Goal: Check status: Check status

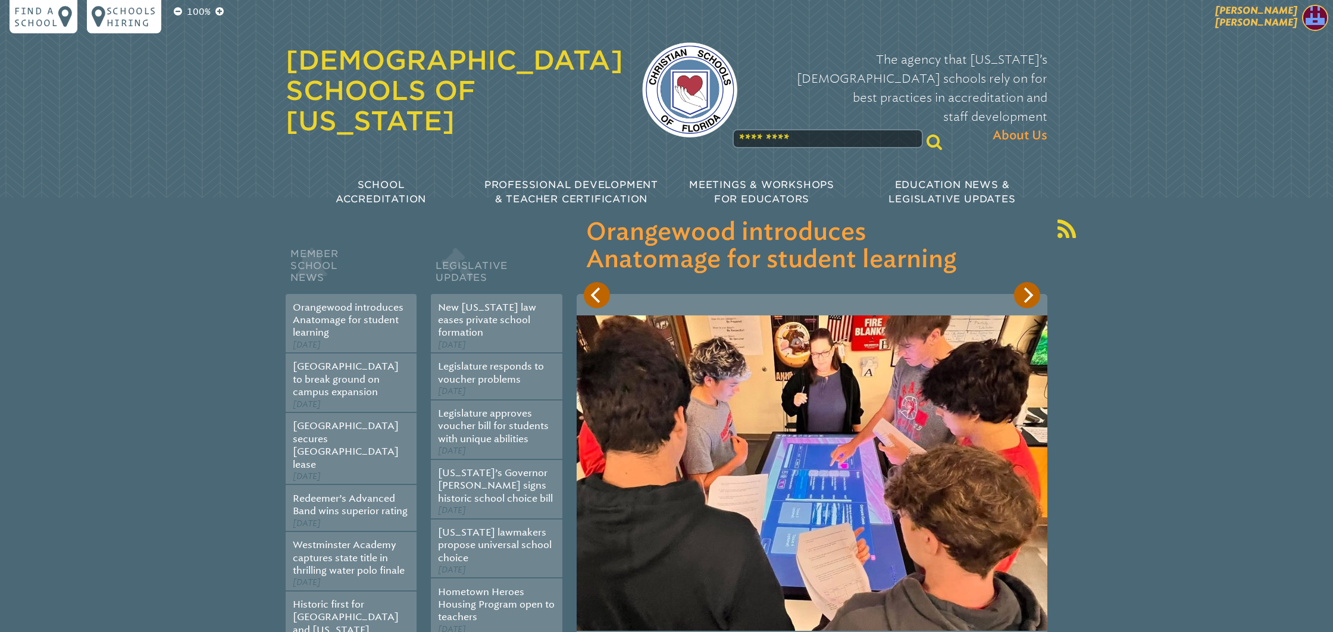
click at [1262, 19] on span "[PERSON_NAME] [PERSON_NAME]" at bounding box center [1257, 16] width 82 height 23
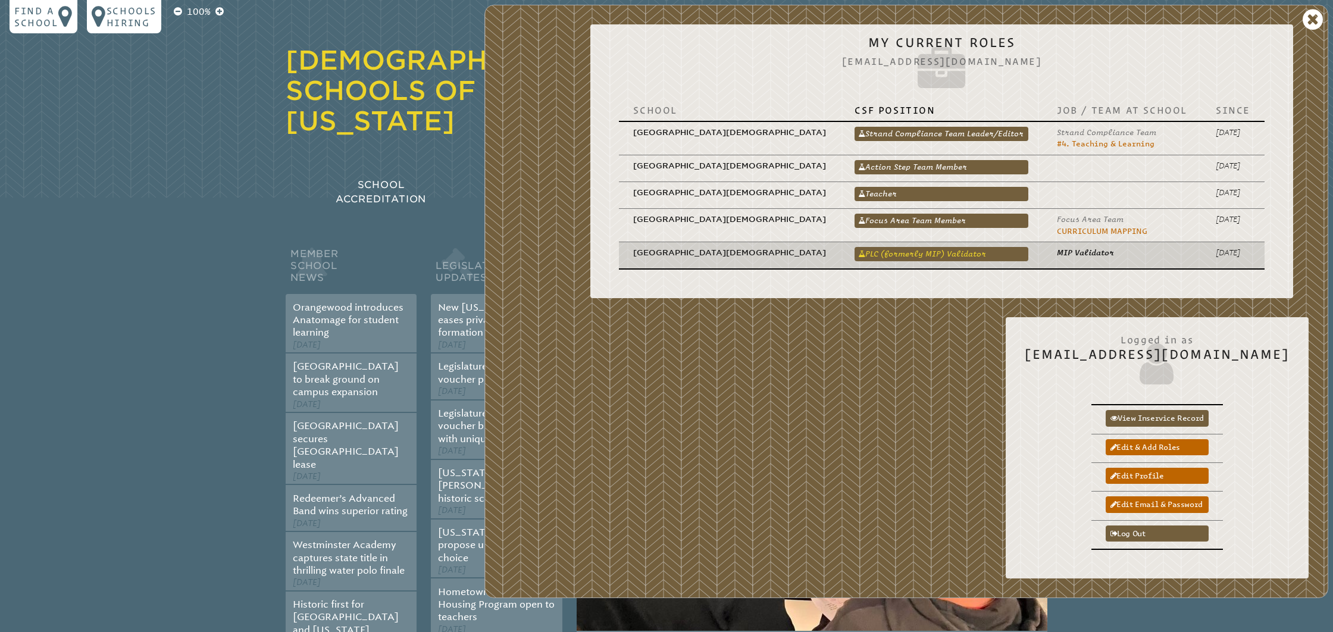
click at [1013, 251] on link "PLC (formerly MIP) Validator" at bounding box center [942, 254] width 174 height 14
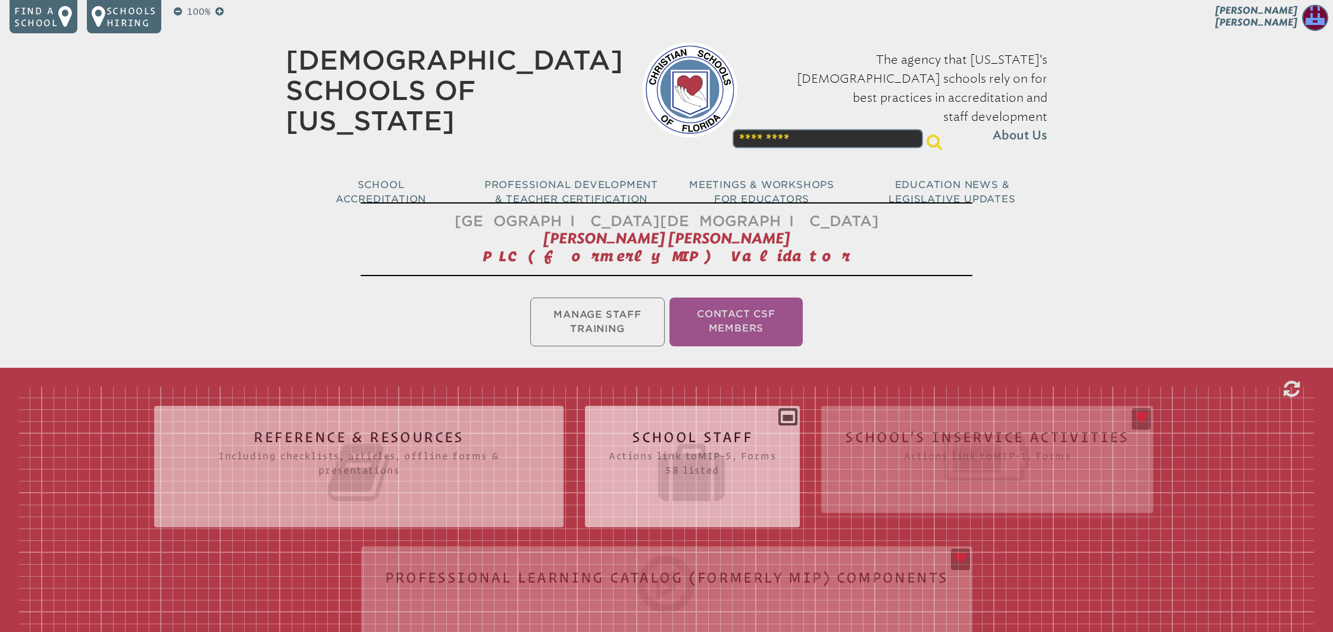
click at [704, 437] on h2 "School Staff Actions link to mip-5 , Forms 58 listed" at bounding box center [692, 468] width 167 height 76
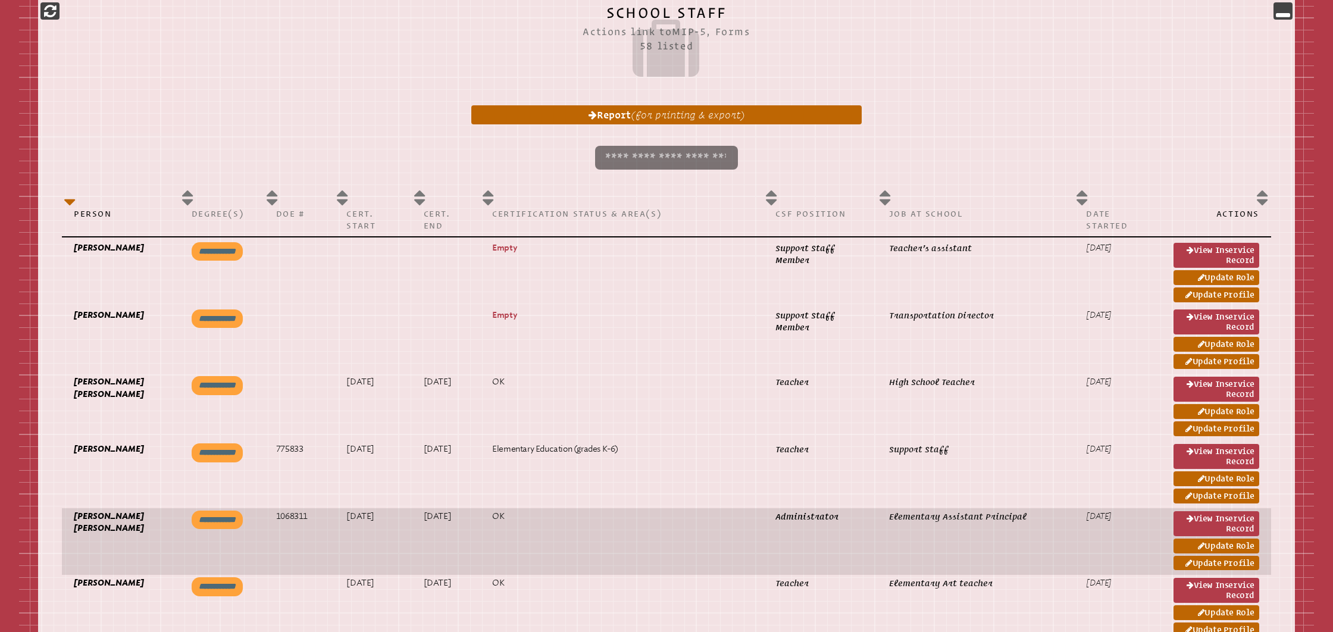
scroll to position [567, 0]
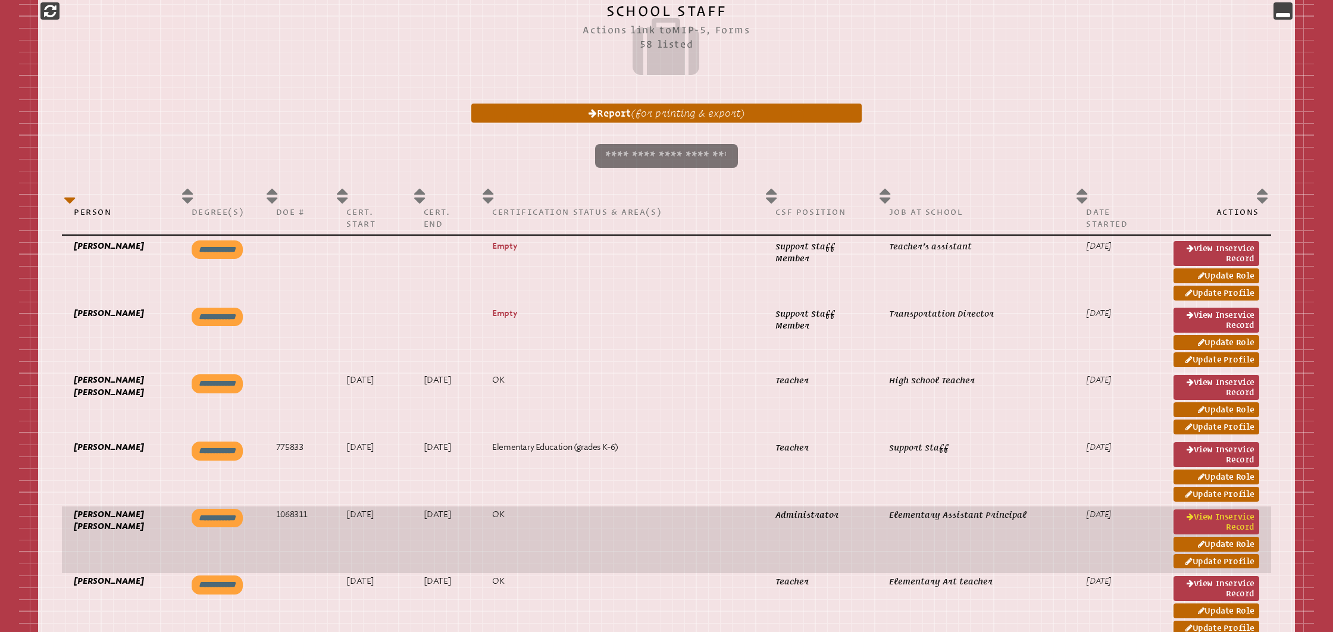
click at [1182, 526] on link "View inservice record" at bounding box center [1217, 522] width 86 height 25
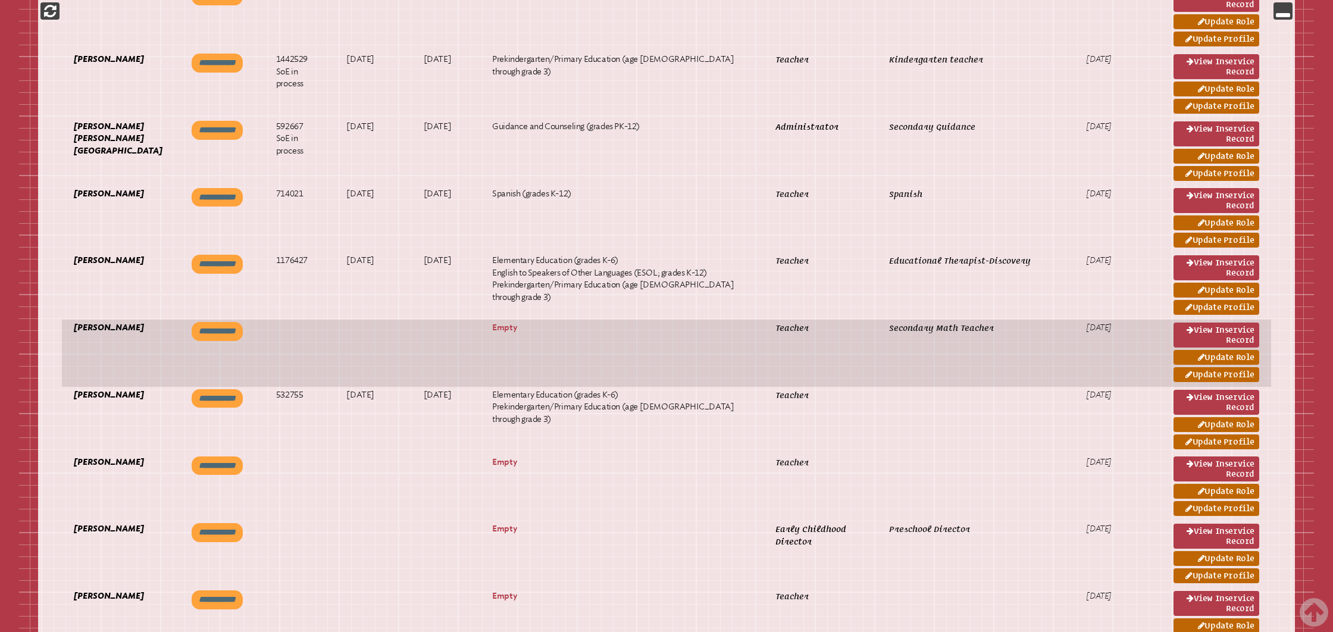
scroll to position [2434, 0]
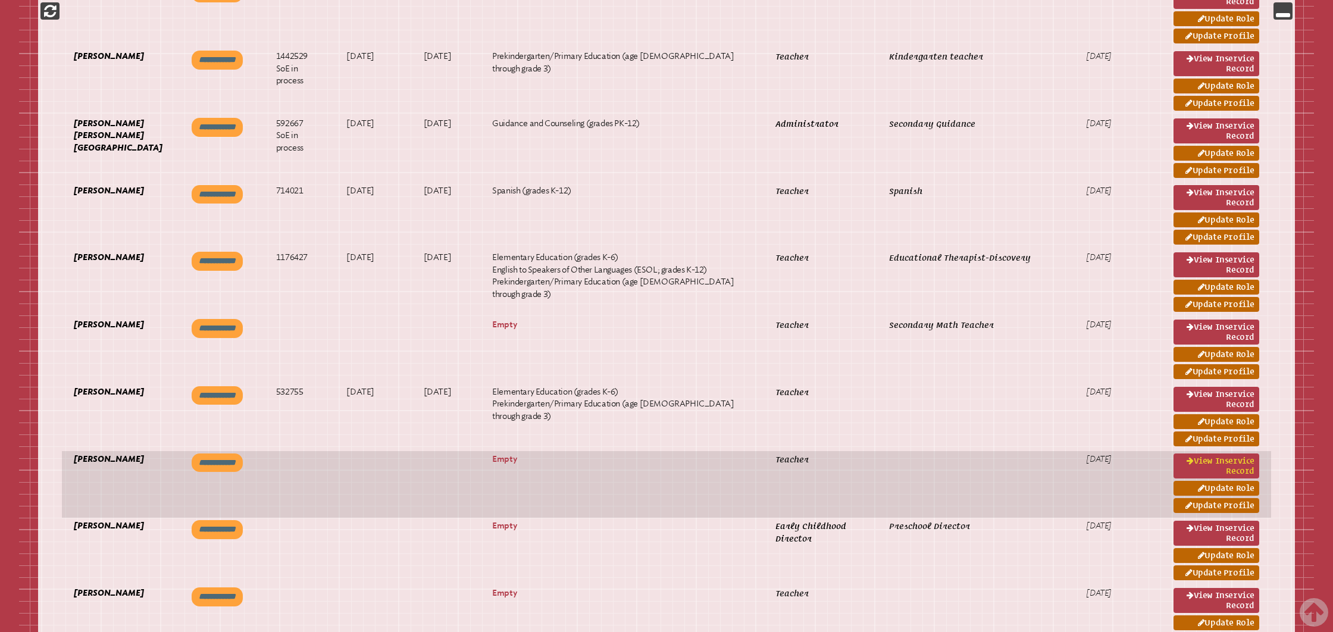
click at [1214, 479] on link "View inservice record" at bounding box center [1217, 466] width 86 height 25
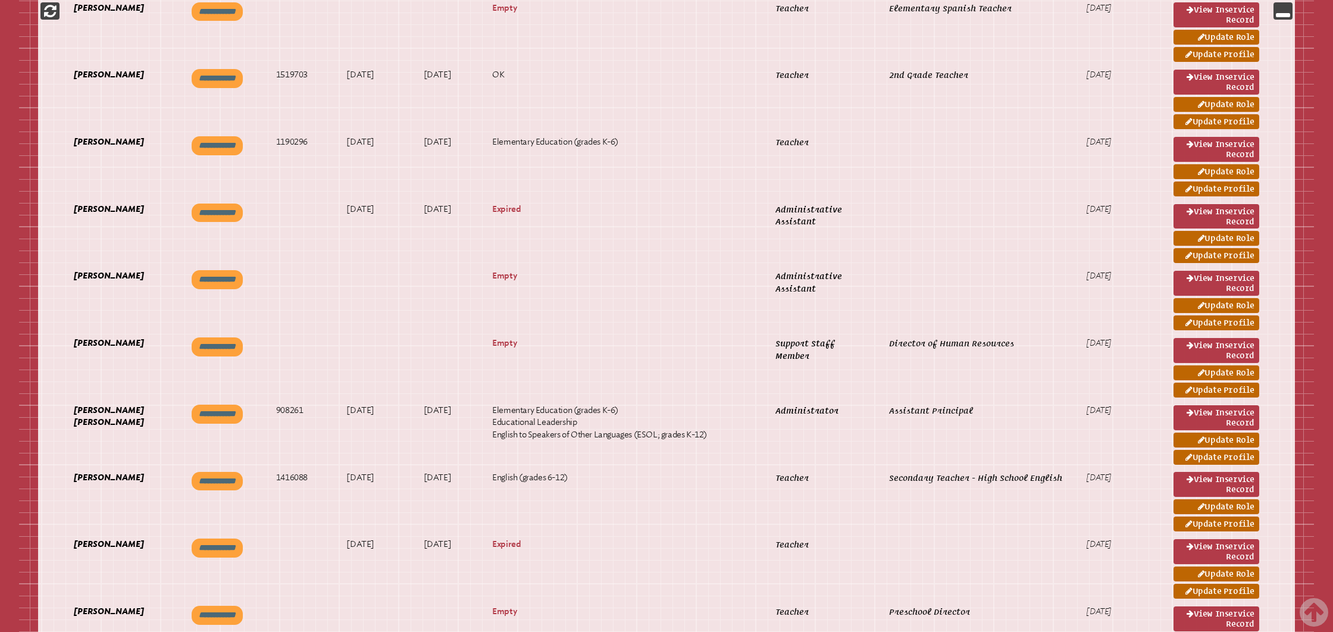
scroll to position [3155, 0]
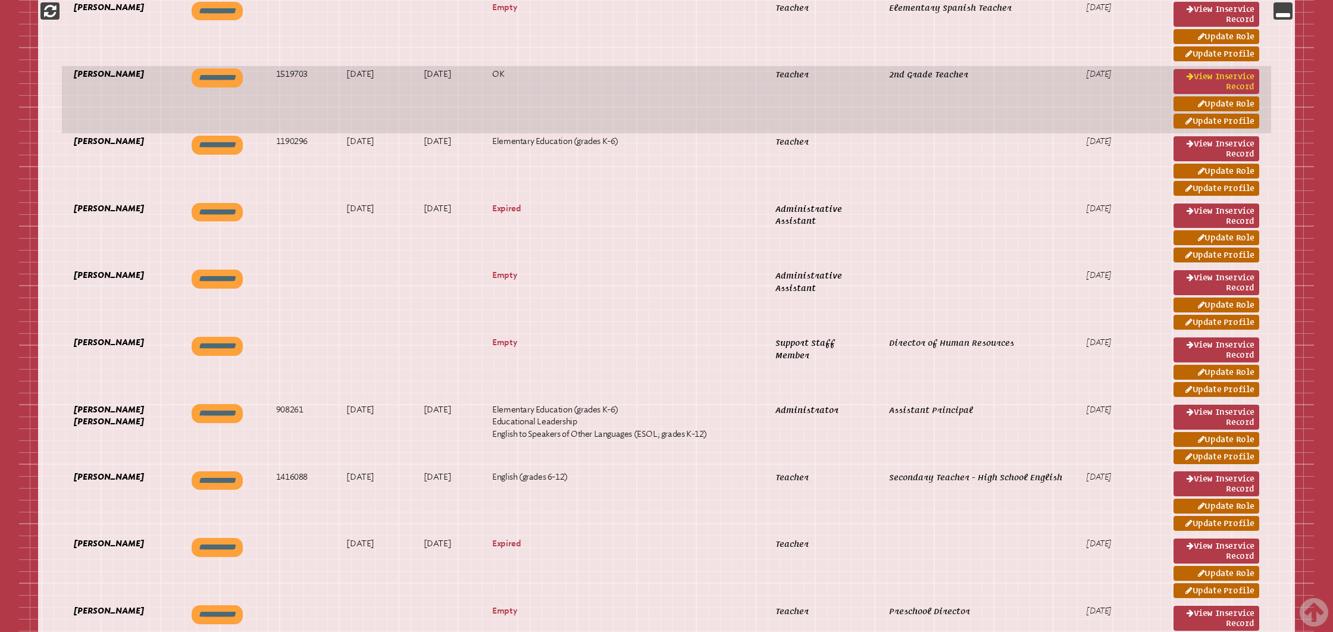
click at [1206, 94] on link "View inservice record" at bounding box center [1217, 81] width 86 height 25
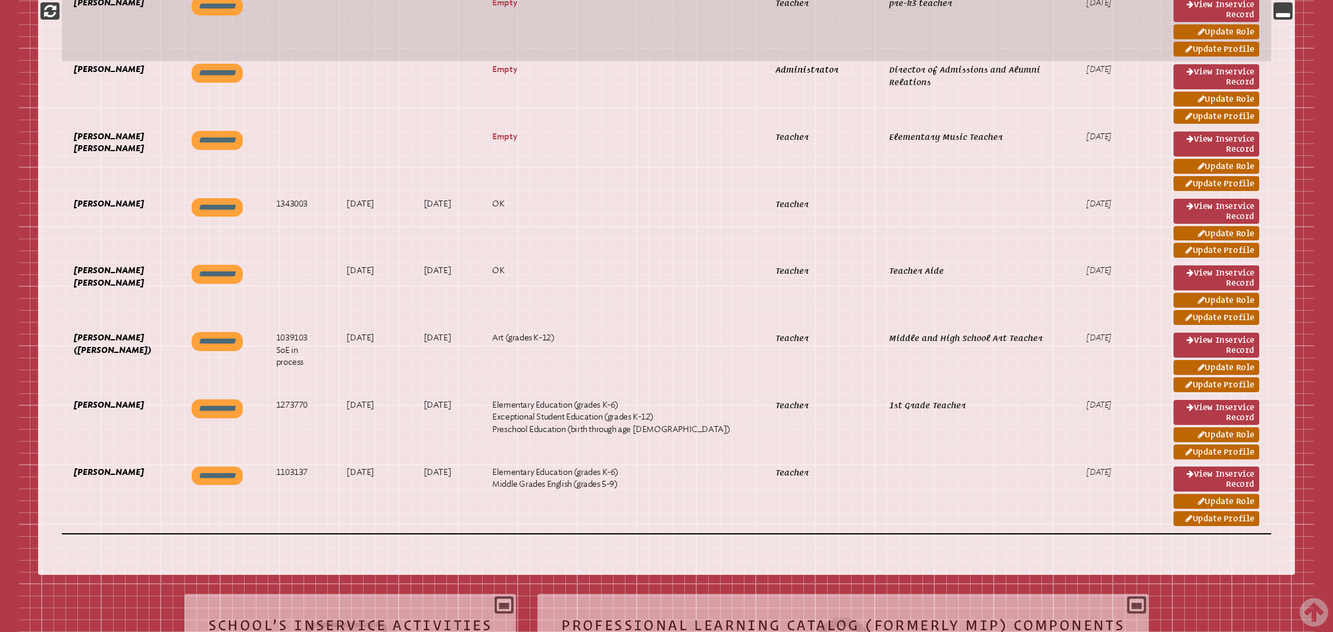
scroll to position [4167, 0]
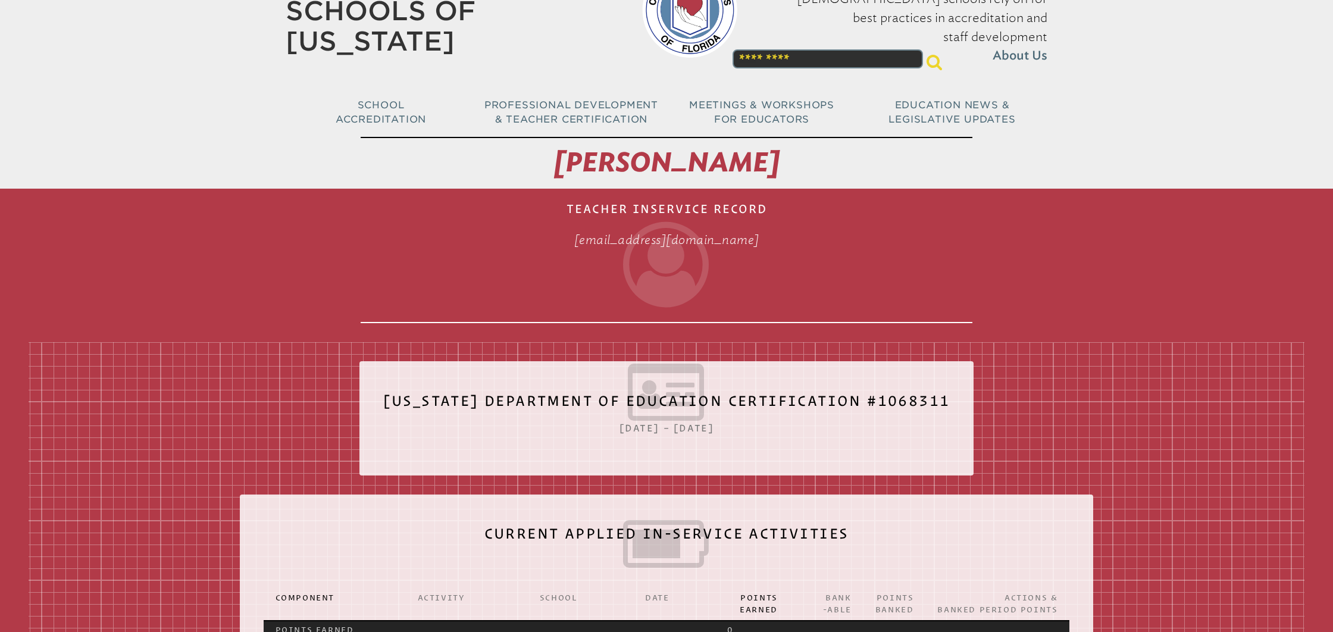
scroll to position [51, 0]
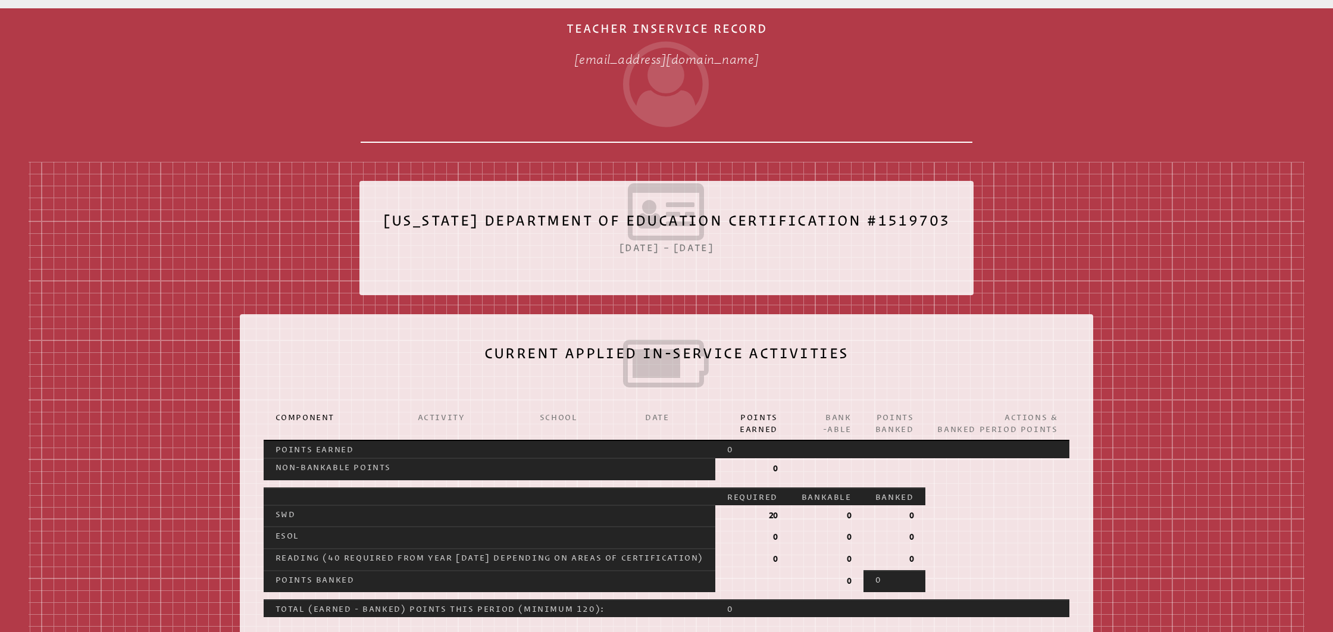
scroll to position [221, 0]
